Goal: Find specific page/section: Find specific page/section

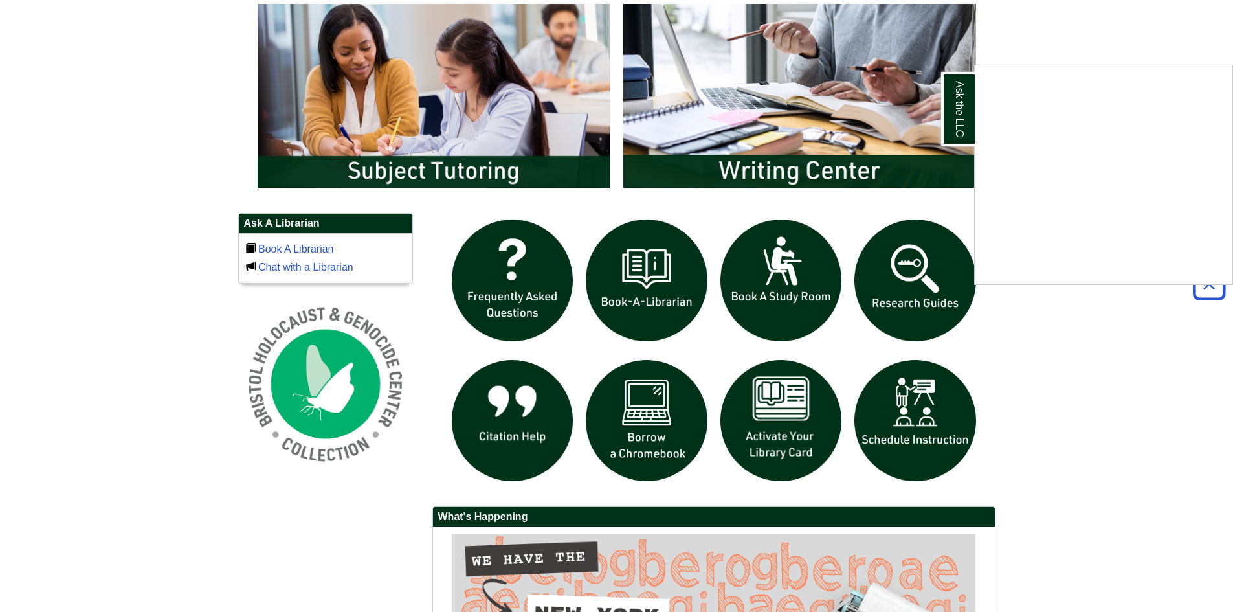
scroll to position [777, 0]
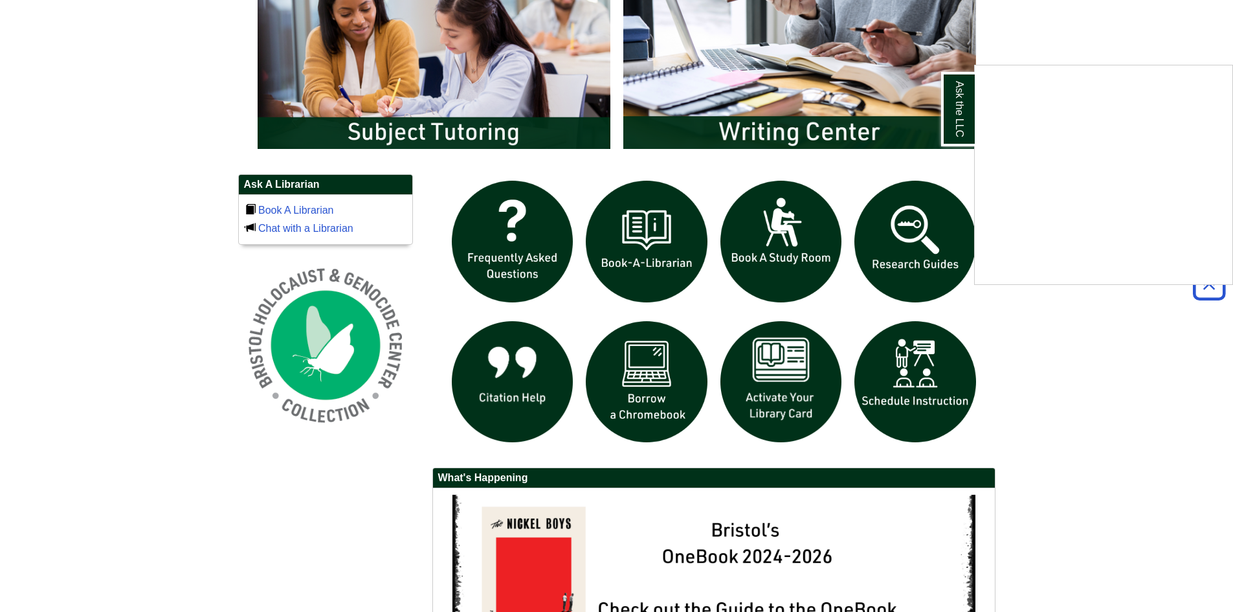
click at [785, 385] on div "Ask the LLC" at bounding box center [616, 306] width 1233 height 612
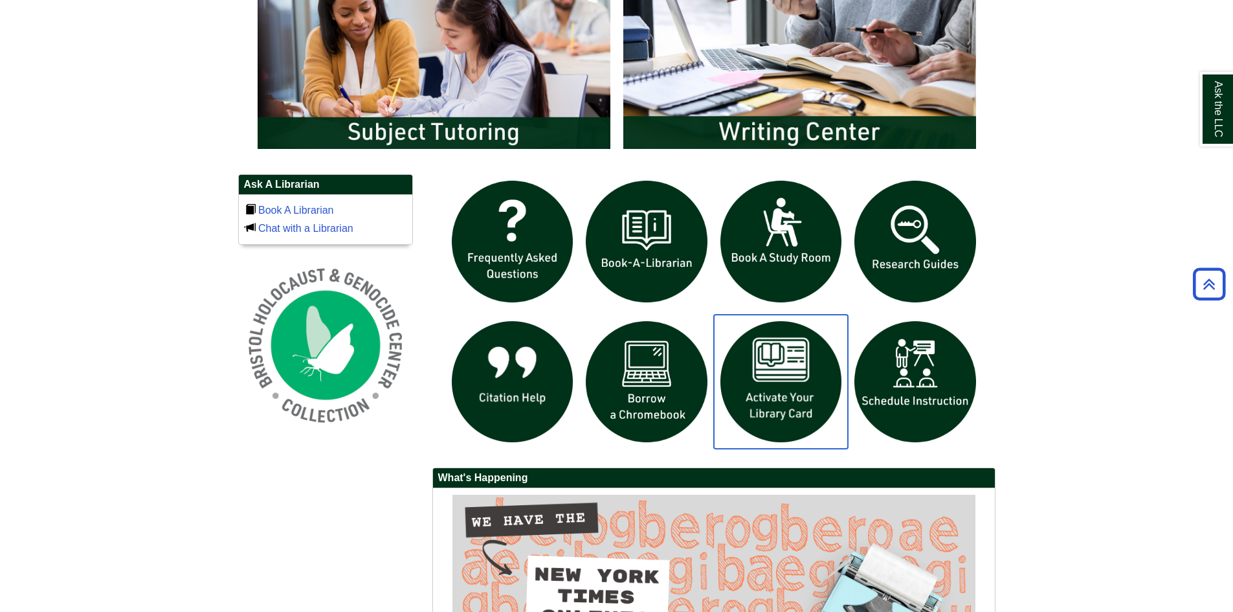
click at [788, 381] on img "slideshow" at bounding box center [781, 382] width 135 height 135
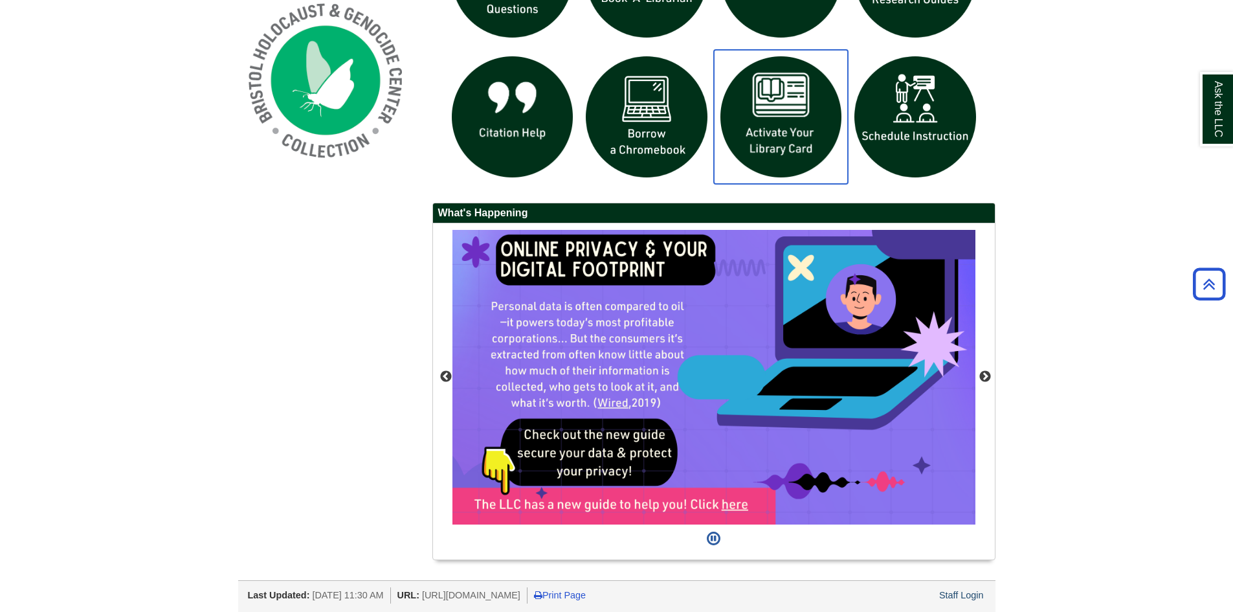
scroll to position [1043, 0]
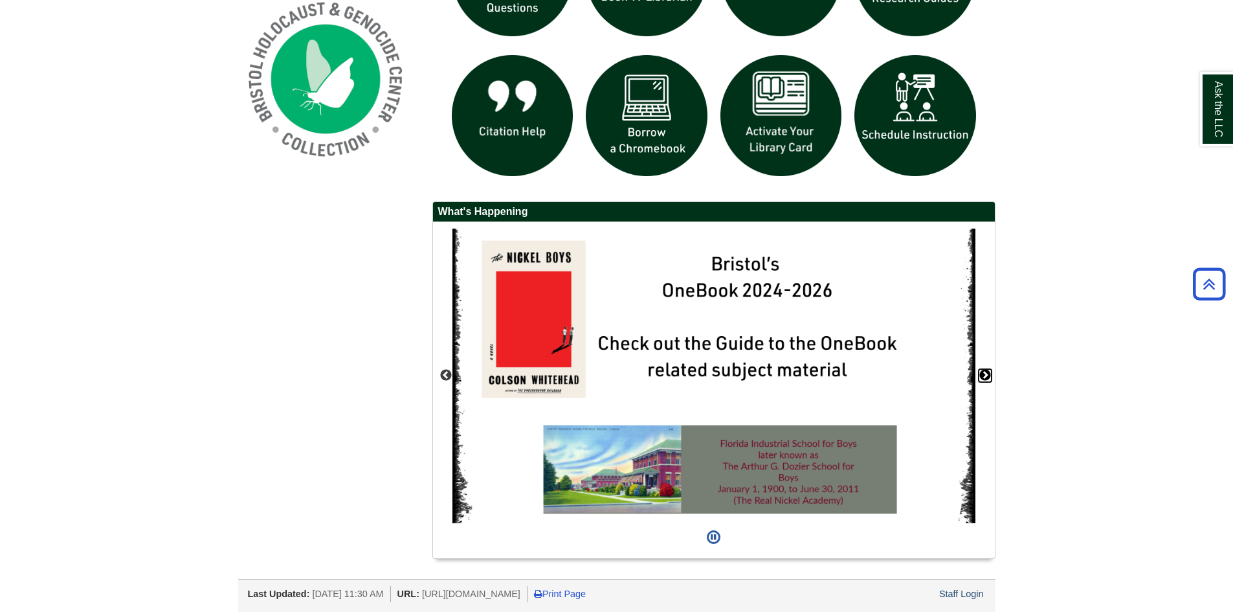
click at [985, 375] on button "Next" at bounding box center [985, 375] width 13 height 13
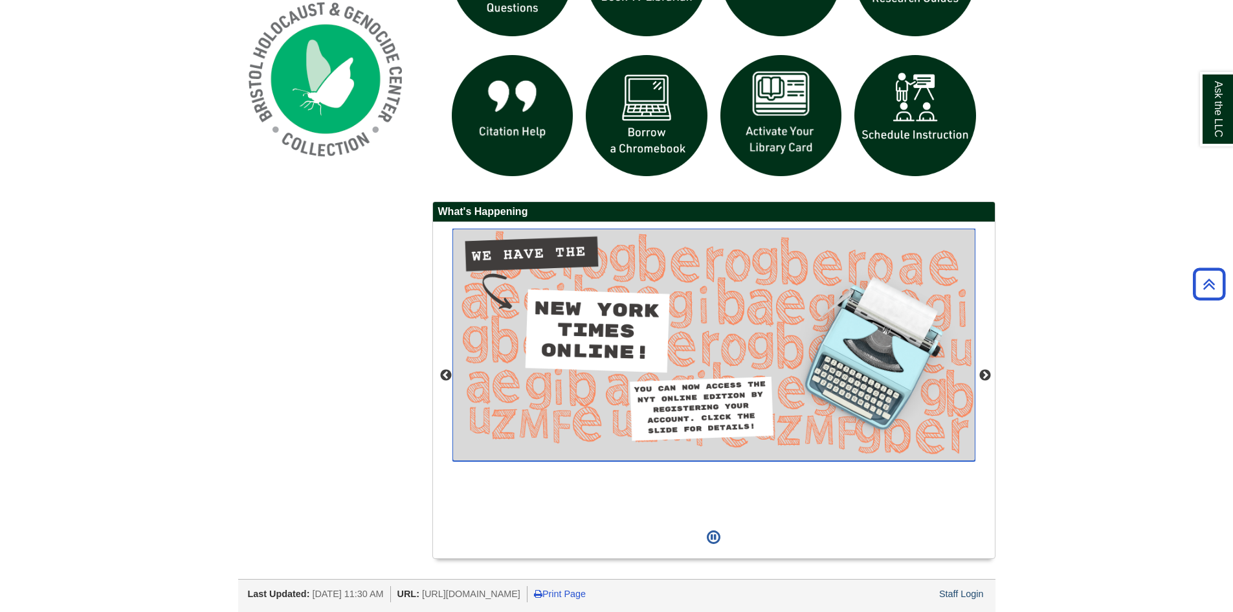
click at [712, 288] on img "slideshow" at bounding box center [714, 345] width 523 height 232
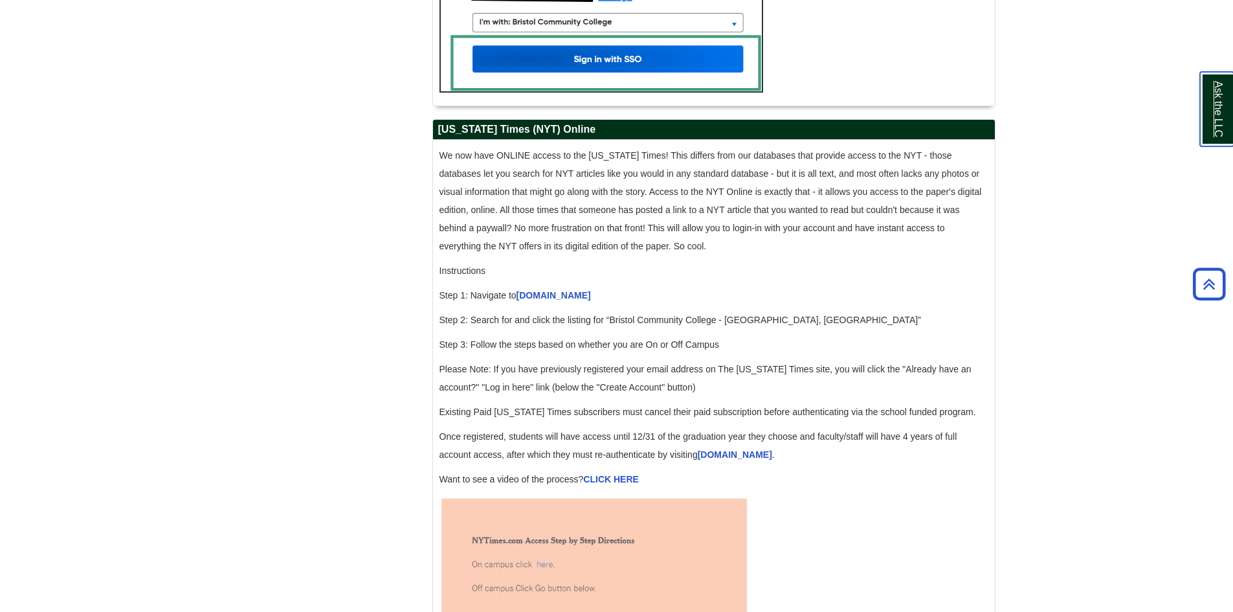
scroll to position [1230, 0]
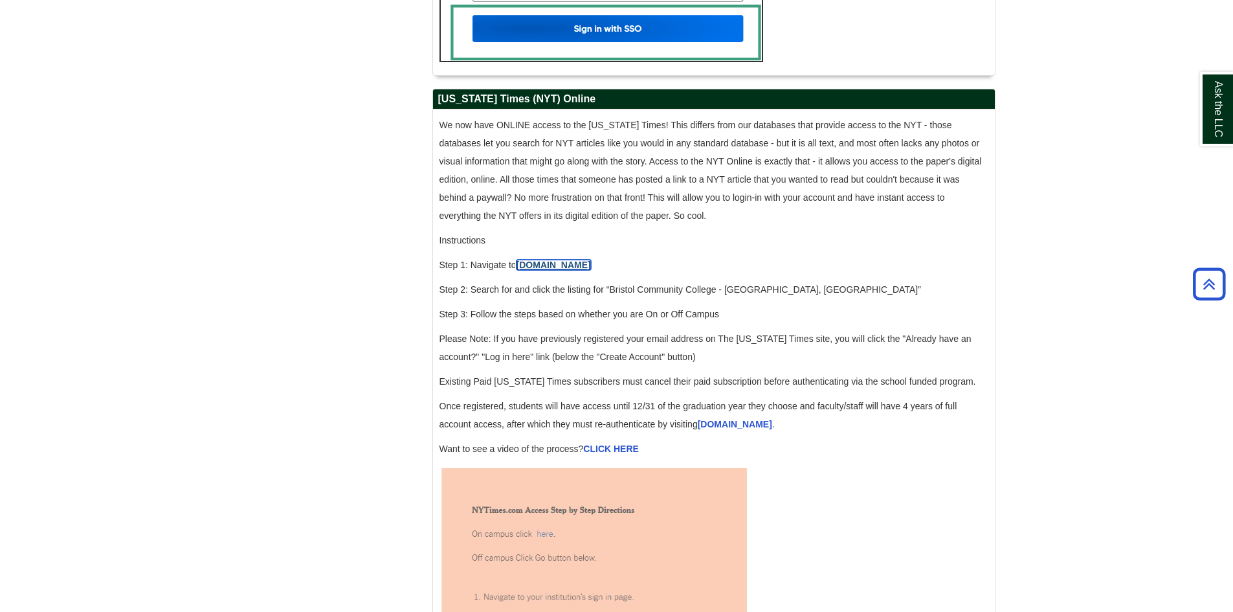
click at [548, 270] on link "accessnyt.com" at bounding box center [554, 265] width 74 height 10
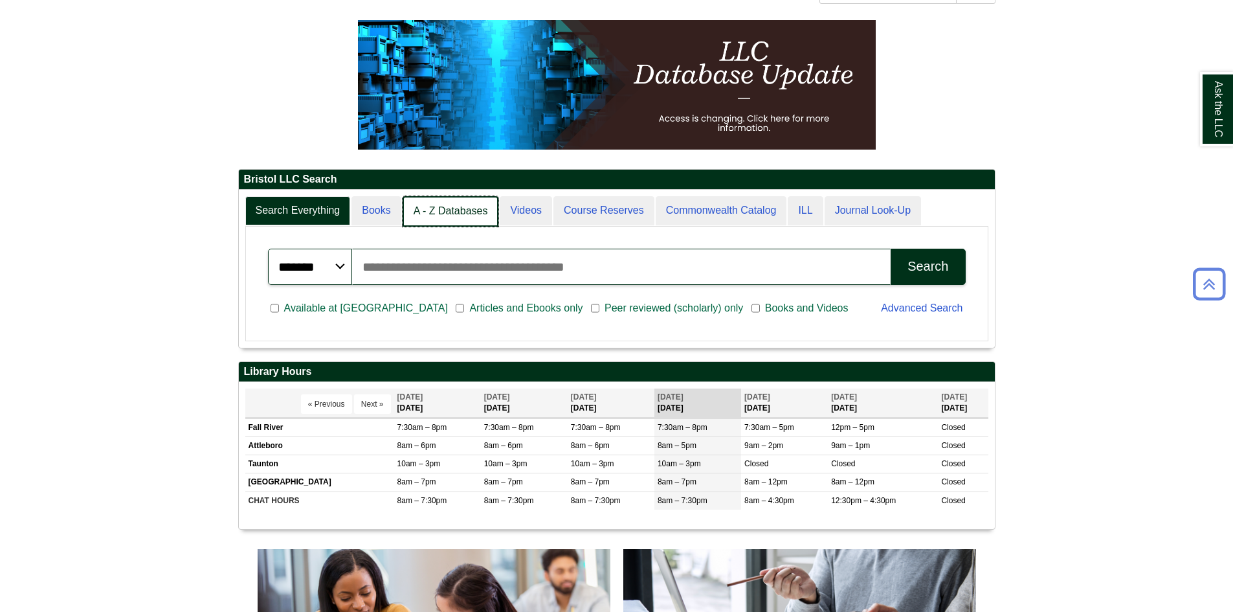
scroll to position [157, 756]
click at [449, 212] on link "A - Z Databases" at bounding box center [451, 211] width 96 height 30
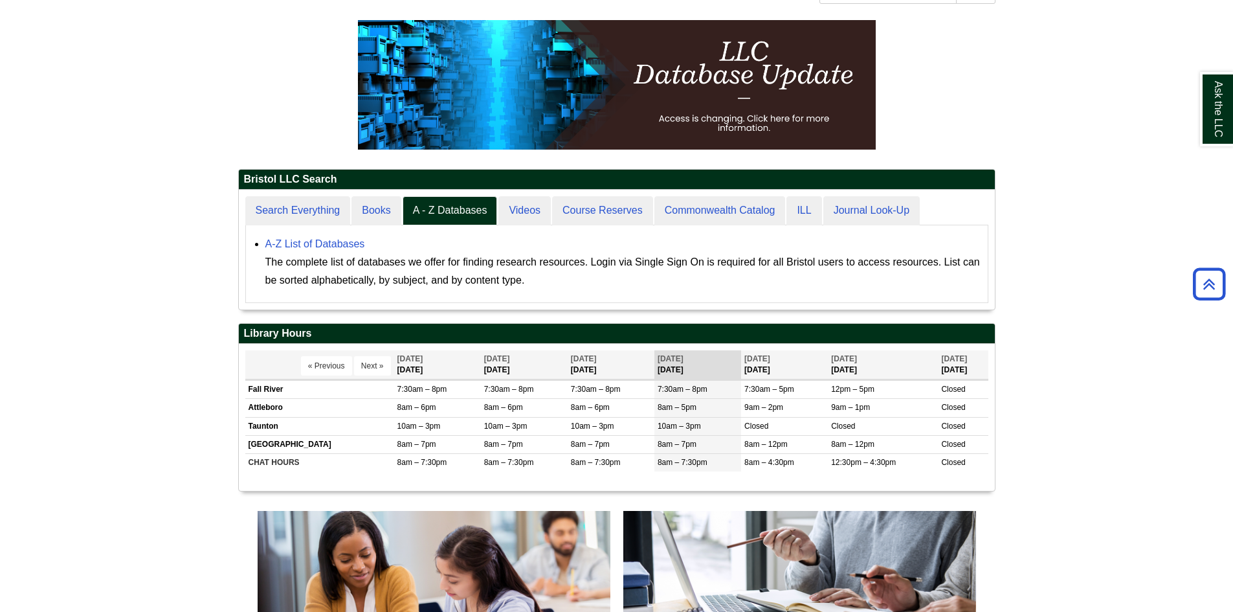
scroll to position [120, 756]
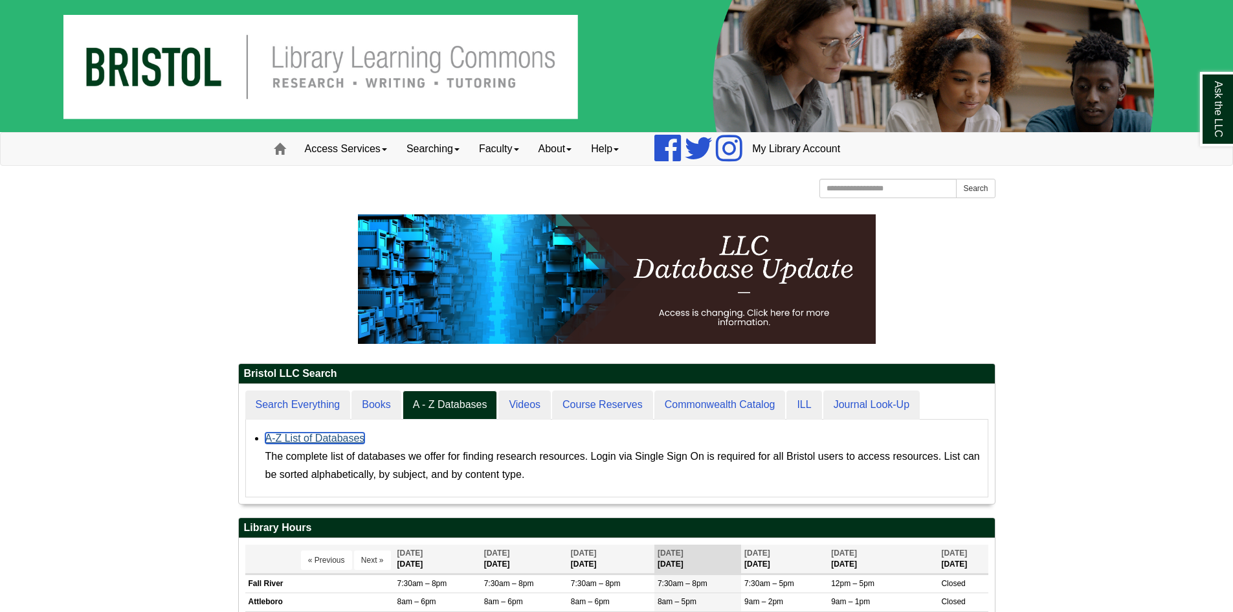
click at [324, 434] on link "A-Z List of Databases" at bounding box center [315, 437] width 100 height 11
